Goal: Task Accomplishment & Management: Manage account settings

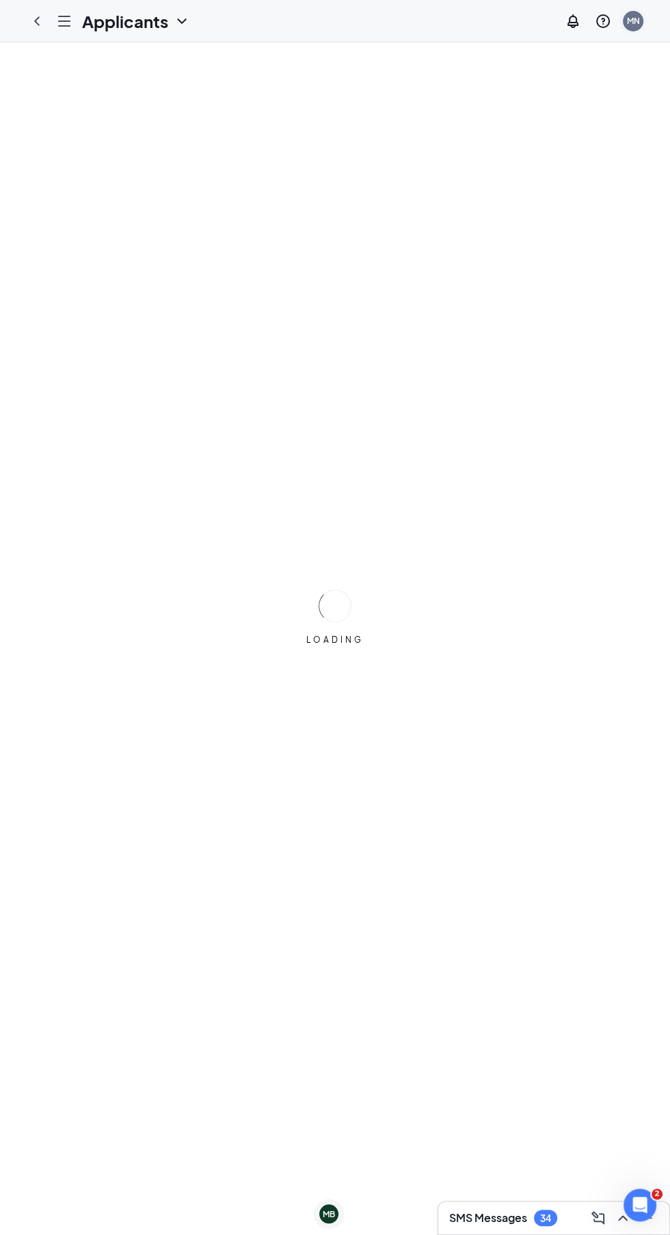
click at [638, 23] on div "MN" at bounding box center [632, 21] width 13 height 12
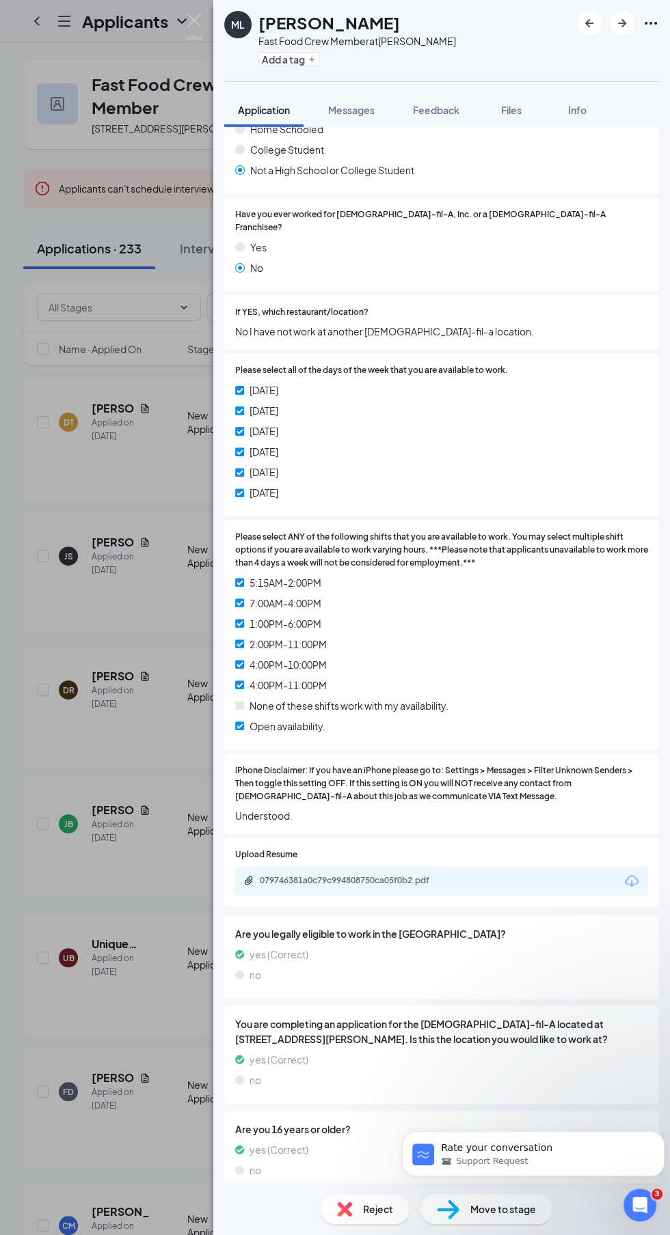
scroll to position [91, 0]
click at [516, 1209] on span "Move to stage" at bounding box center [503, 1209] width 66 height 15
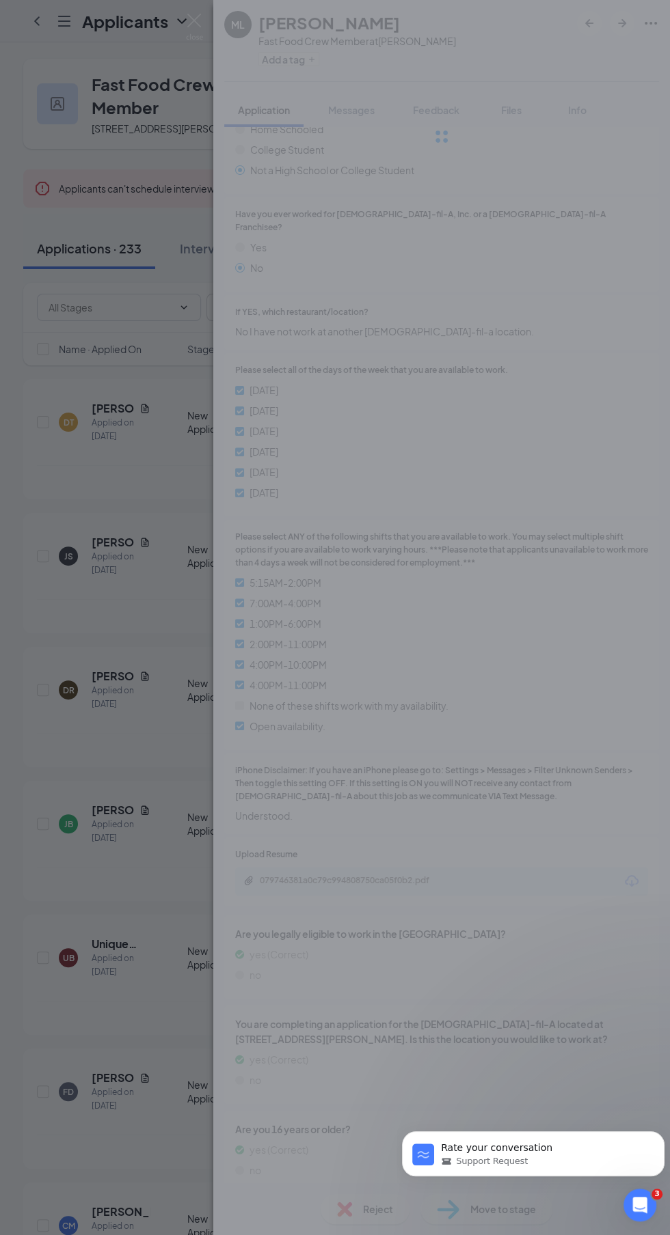
scroll to position [309, 0]
type input "Reviewed Applicants (next stage)"
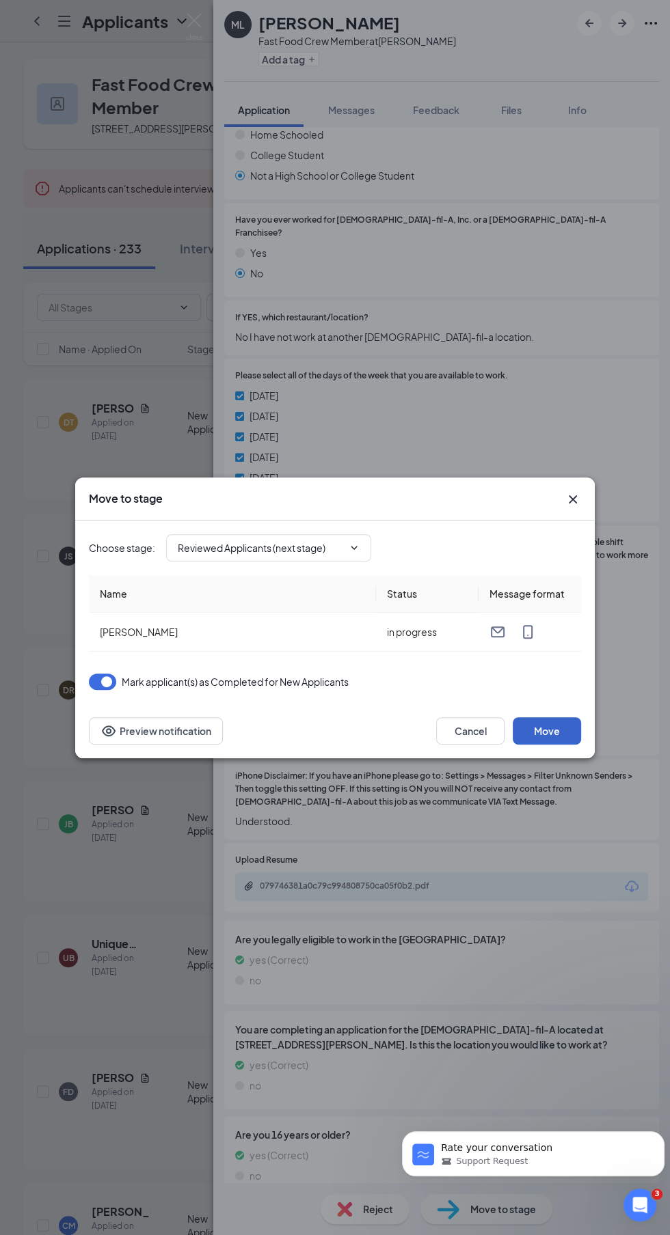
click at [566, 723] on button "Move" at bounding box center [546, 730] width 68 height 27
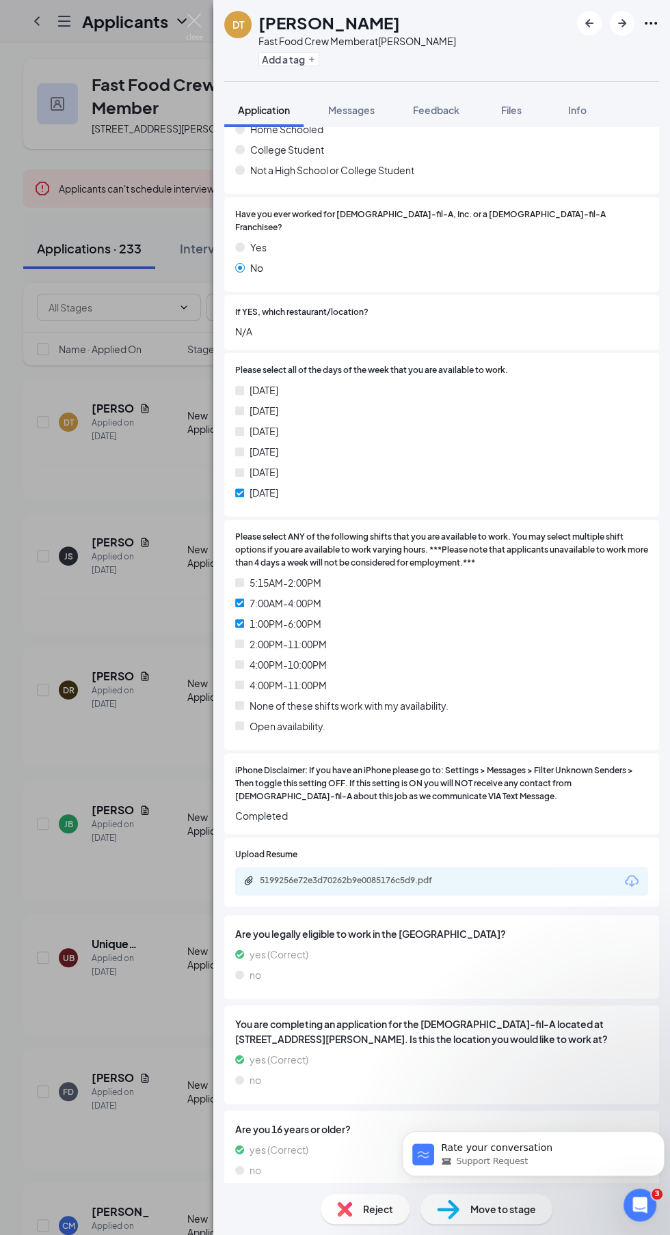
scroll to position [91, 0]
click at [613, 1144] on p "Rate your conversation" at bounding box center [544, 1149] width 206 height 14
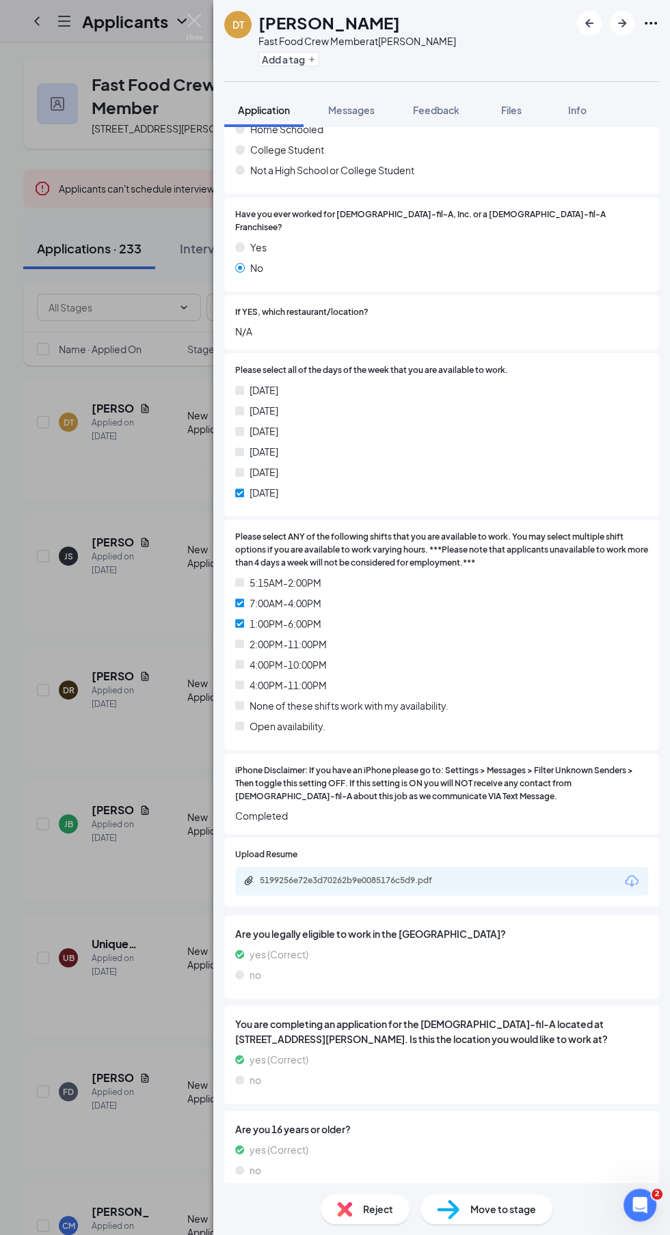
scroll to position [1030, 0]
click at [372, 1196] on div "Reject" at bounding box center [364, 1209] width 89 height 30
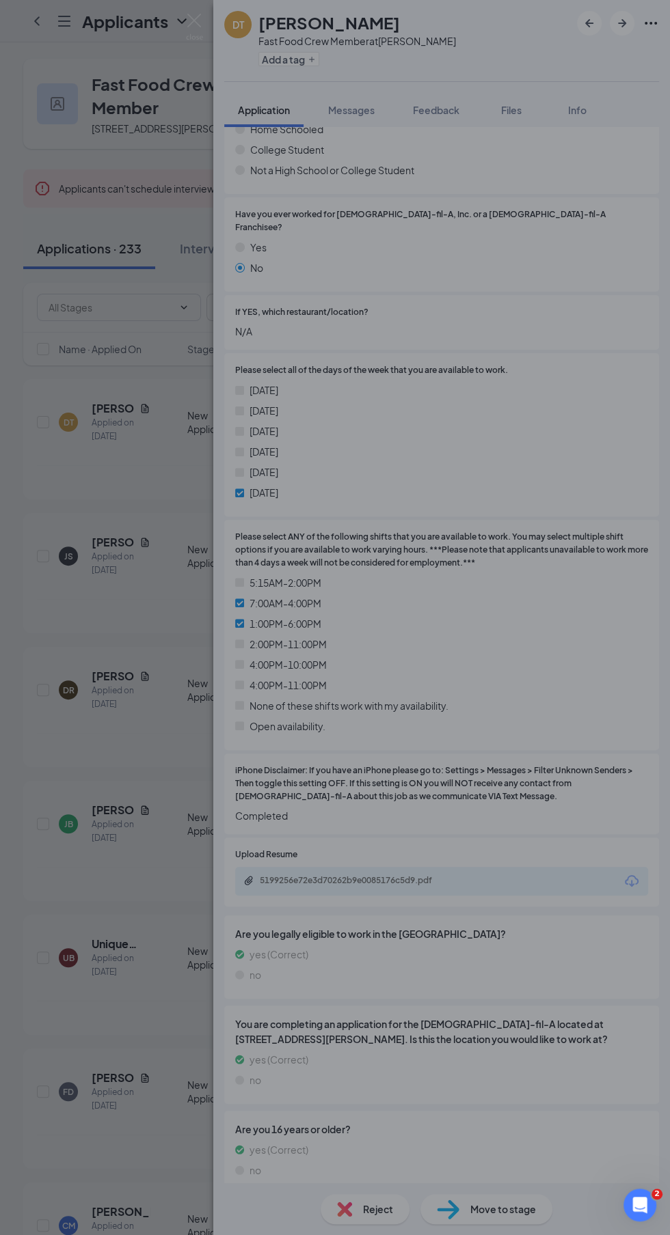
scroll to position [309, 0]
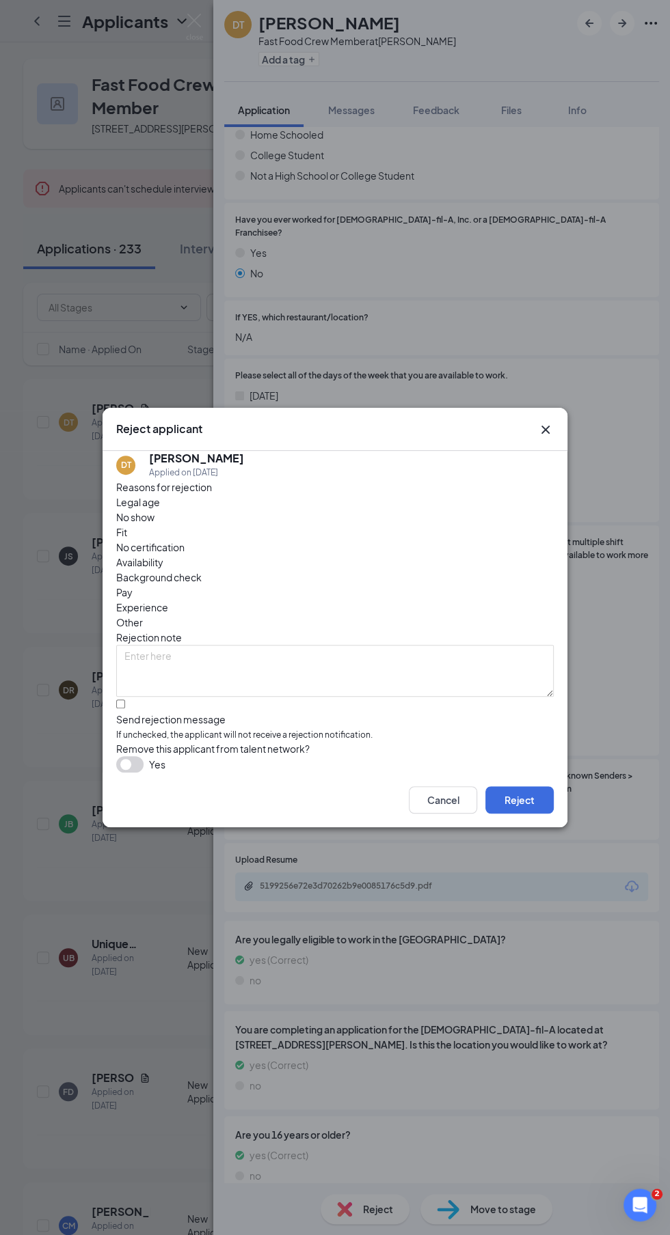
click at [163, 555] on span "Availability" at bounding box center [139, 562] width 47 height 15
click at [125, 700] on input "Send rejection message If unchecked, the applicant will not receive a rejection…" at bounding box center [120, 704] width 9 height 9
checkbox input "true"
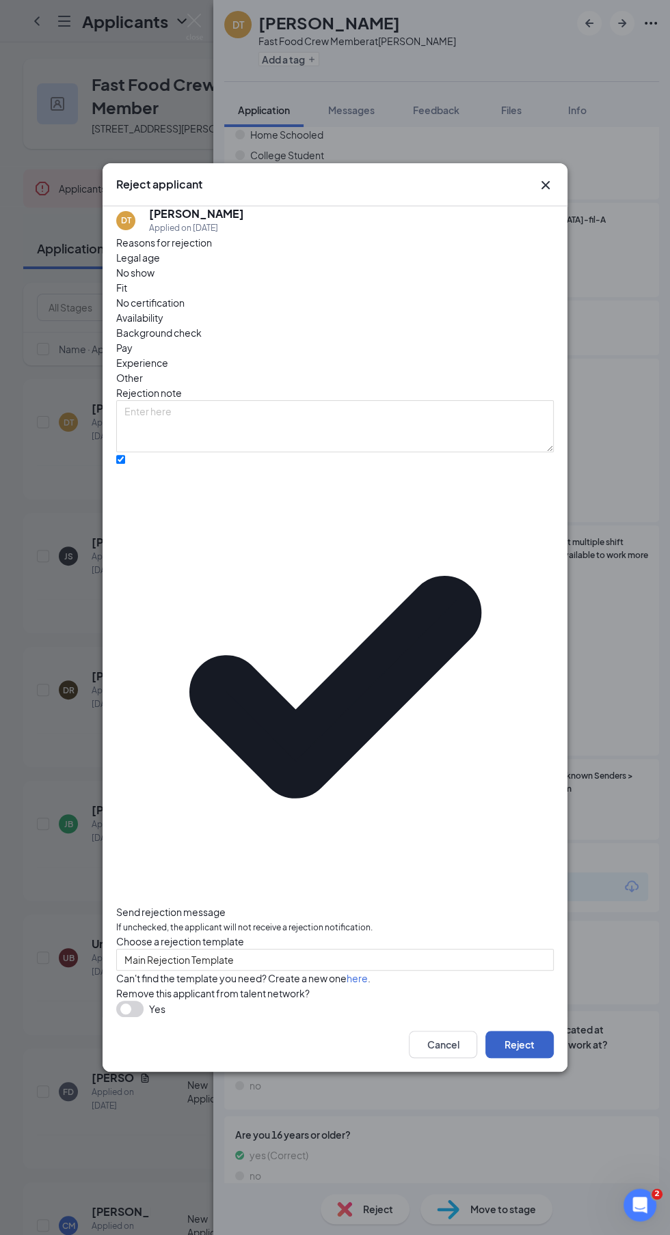
click at [521, 1031] on button "Reject" at bounding box center [519, 1044] width 68 height 27
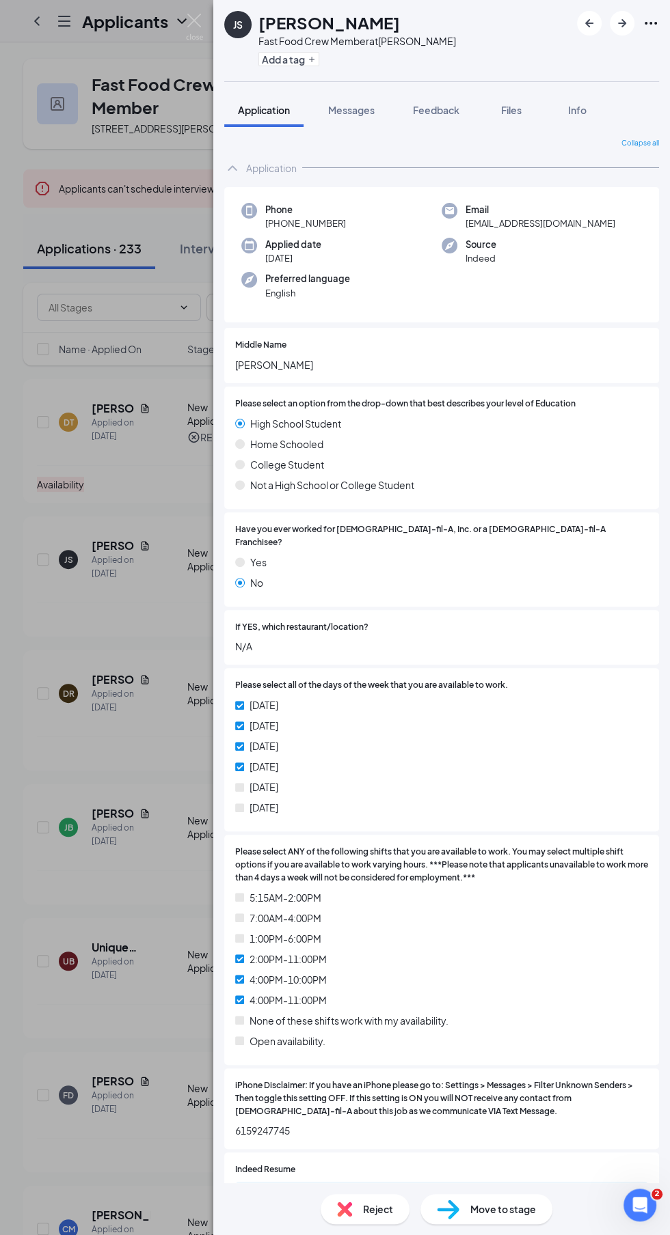
scroll to position [91, 0]
click at [377, 1197] on div "Reject" at bounding box center [364, 1209] width 89 height 30
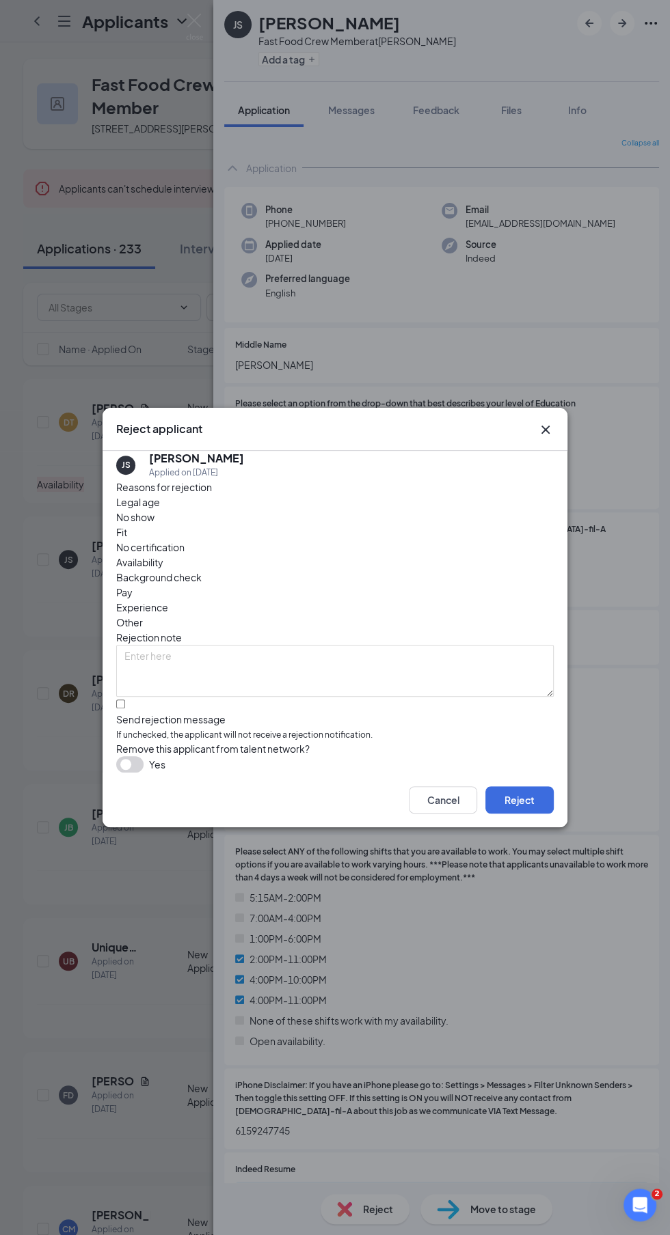
click at [163, 555] on span "Availability" at bounding box center [139, 562] width 47 height 15
click at [125, 700] on input "Send rejection message If unchecked, the applicant will not receive a rejection…" at bounding box center [120, 704] width 9 height 9
checkbox input "true"
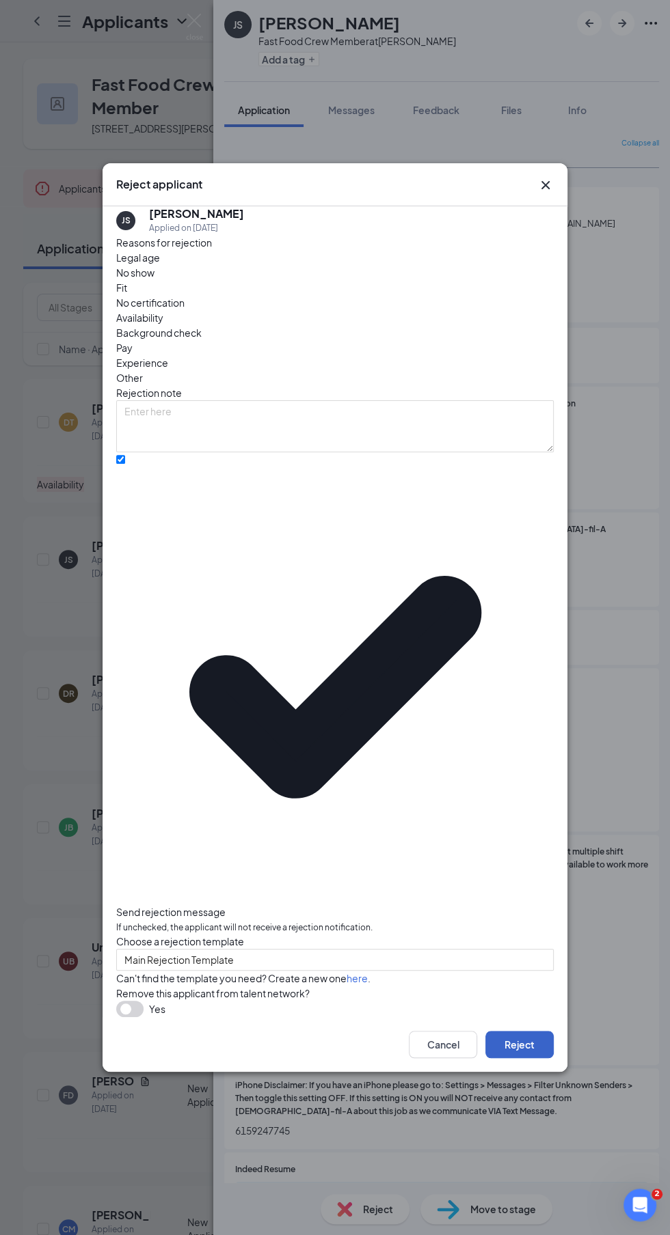
click at [518, 1031] on button "Reject" at bounding box center [519, 1044] width 68 height 27
